Goal: Task Accomplishment & Management: Manage account settings

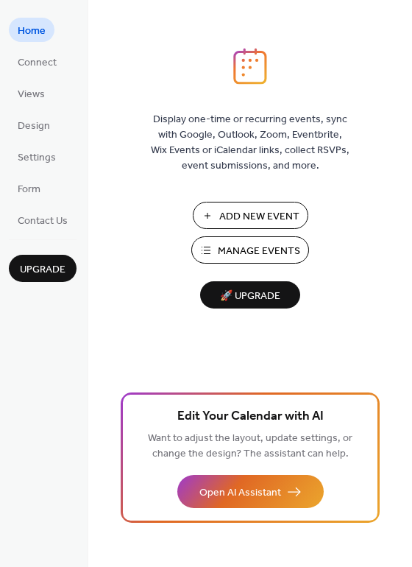
click at [238, 245] on span "Manage Events" at bounding box center [259, 251] width 82 height 15
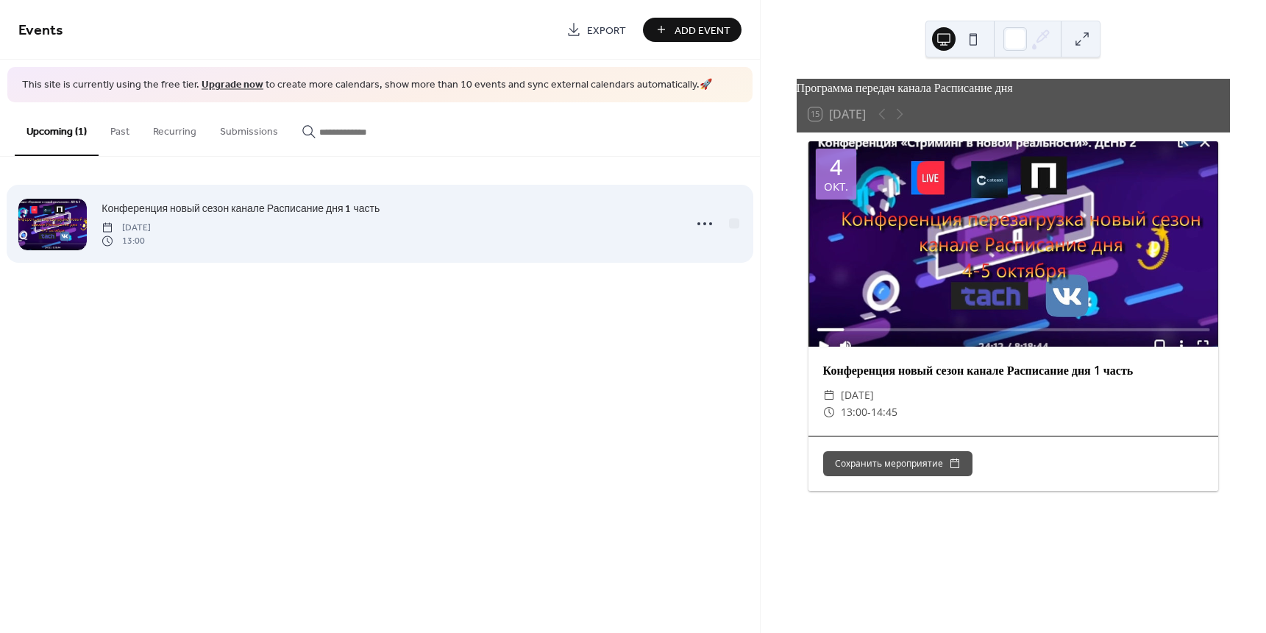
click at [288, 207] on span "Конференция новый сезон канале Расписание дня 1 часть" at bounding box center [241, 208] width 278 height 15
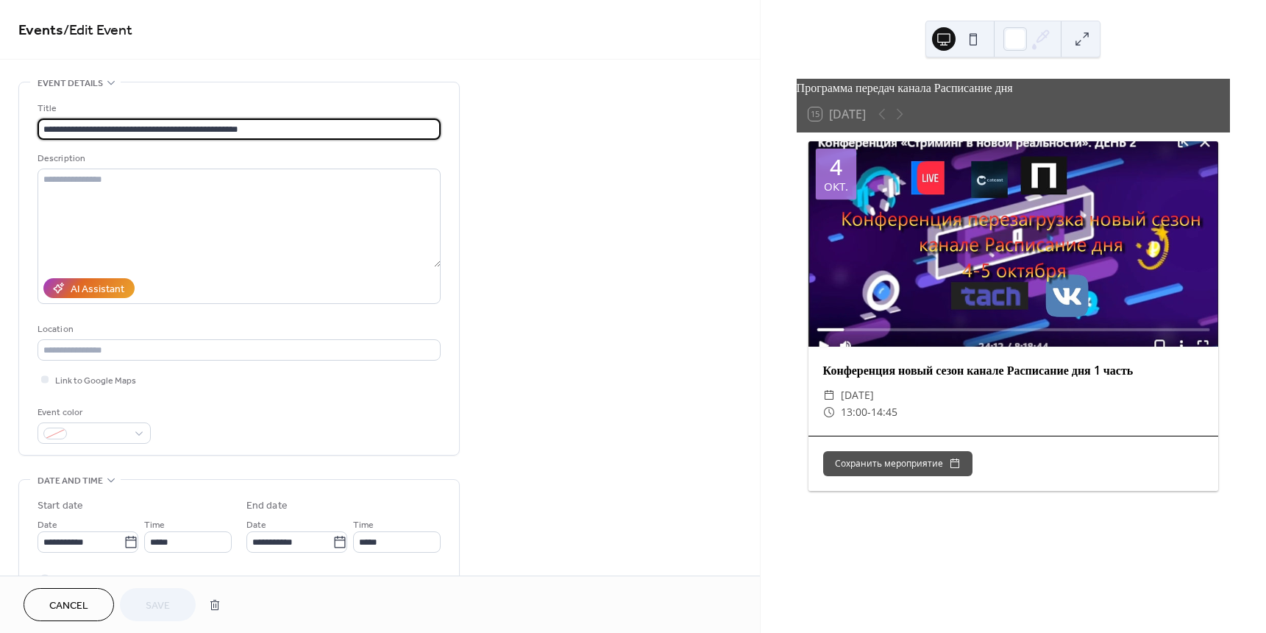
drag, startPoint x: 357, startPoint y: 124, endPoint x: 47, endPoint y: 124, distance: 309.8
click at [0, 124] on html "**********" at bounding box center [633, 316] width 1266 height 633
